Goal: Task Accomplishment & Management: Use online tool/utility

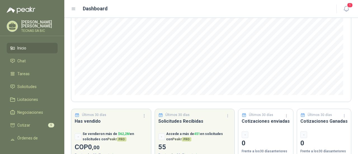
scroll to position [97, 0]
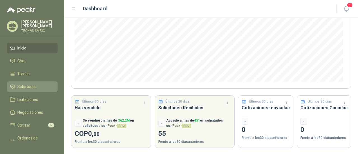
click at [25, 85] on span "Solicitudes" at bounding box center [26, 87] width 19 height 6
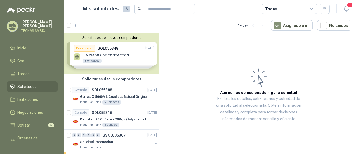
scroll to position [26, 0]
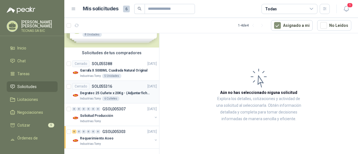
click at [117, 93] on p "Degratec 25 Cuñete x 20Kg - (Adjuntar ficha técnica)" at bounding box center [115, 93] width 70 height 5
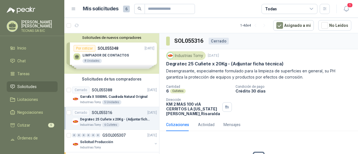
click at [107, 62] on div "Solicitudes de nuevos compradores Por cotizar SOL055348 [DATE] LIMPIADOR DE CON…" at bounding box center [111, 53] width 95 height 41
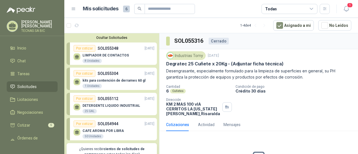
scroll to position [28, 0]
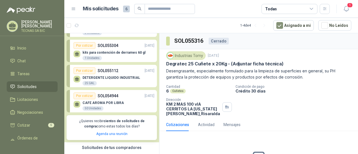
click at [121, 80] on div "DETERGENTE LIQUIDO INDUSTRIAL 25 GAL" at bounding box center [112, 81] width 58 height 10
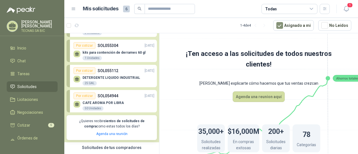
click at [92, 76] on p "DETERGENTE LIQUIDO INDUSTRIAL" at bounding box center [112, 78] width 58 height 4
click at [101, 99] on div "CAFE AROMA POR LIBRA 50 Unidades" at bounding box center [114, 105] width 81 height 12
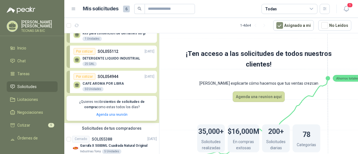
scroll to position [56, 0]
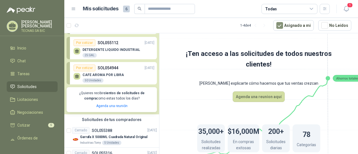
click at [122, 77] on div "CAFE AROMA POR LIBRA 50 Unidades" at bounding box center [114, 77] width 81 height 12
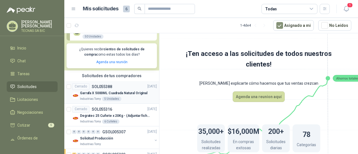
scroll to position [112, 0]
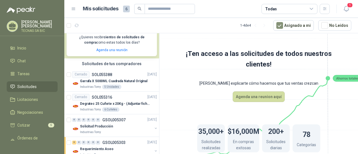
click at [35, 85] on span "Solicitudes" at bounding box center [26, 87] width 19 height 6
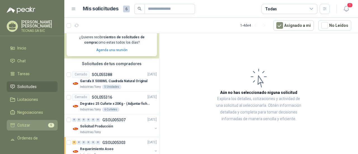
click at [26, 125] on span "Cotizar" at bounding box center [23, 125] width 13 height 6
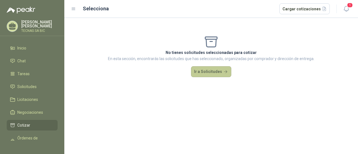
click at [206, 74] on button "Ir a Solicitudes" at bounding box center [211, 71] width 40 height 11
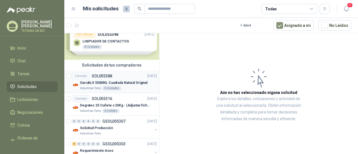
scroll to position [26, 0]
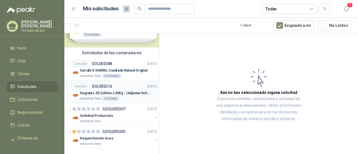
click at [130, 92] on p "Degratec 25 Cuñete x 20Kg - (Adjuntar ficha técnica)" at bounding box center [115, 93] width 70 height 5
